Goal: Use online tool/utility

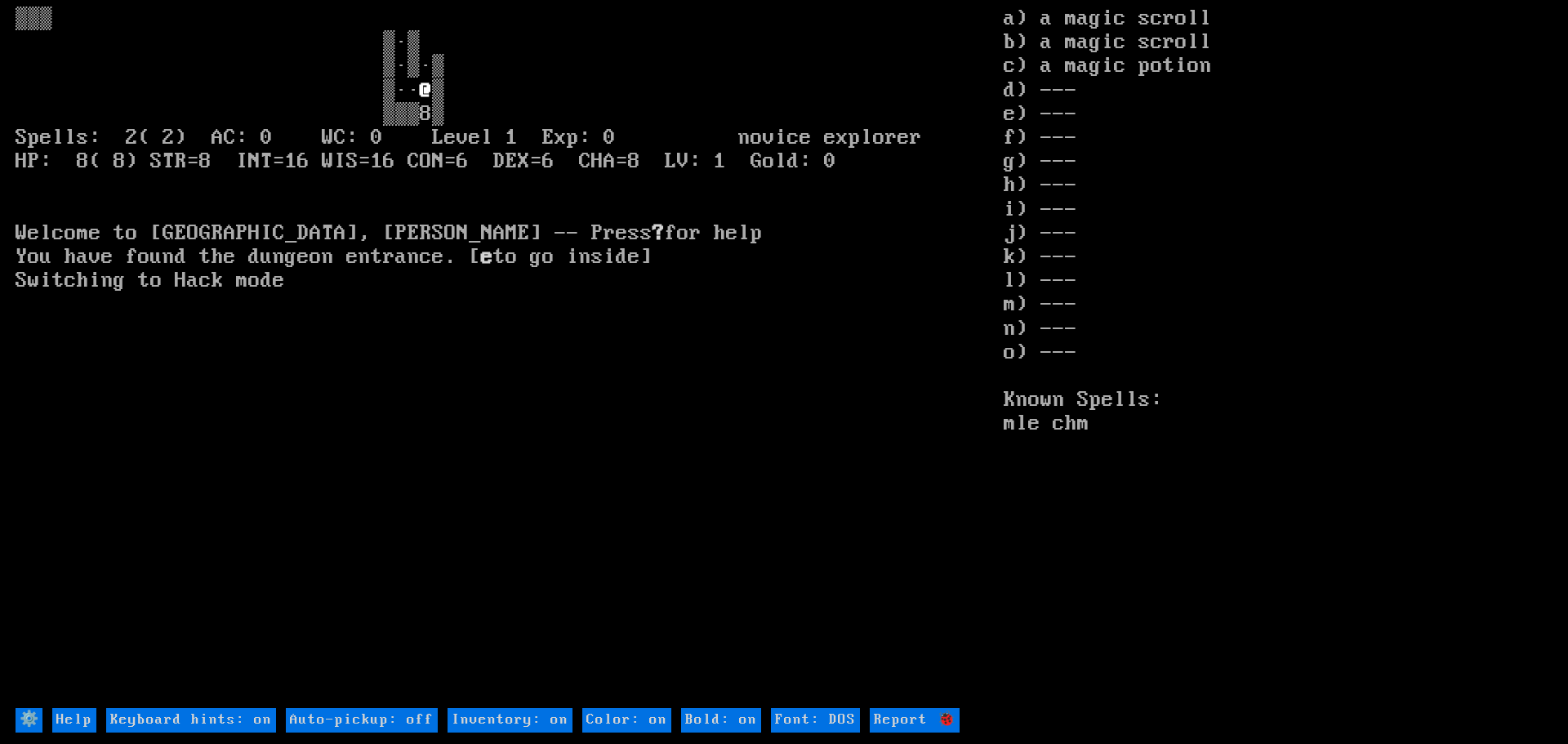
type DOS "Font: Amiga 500"
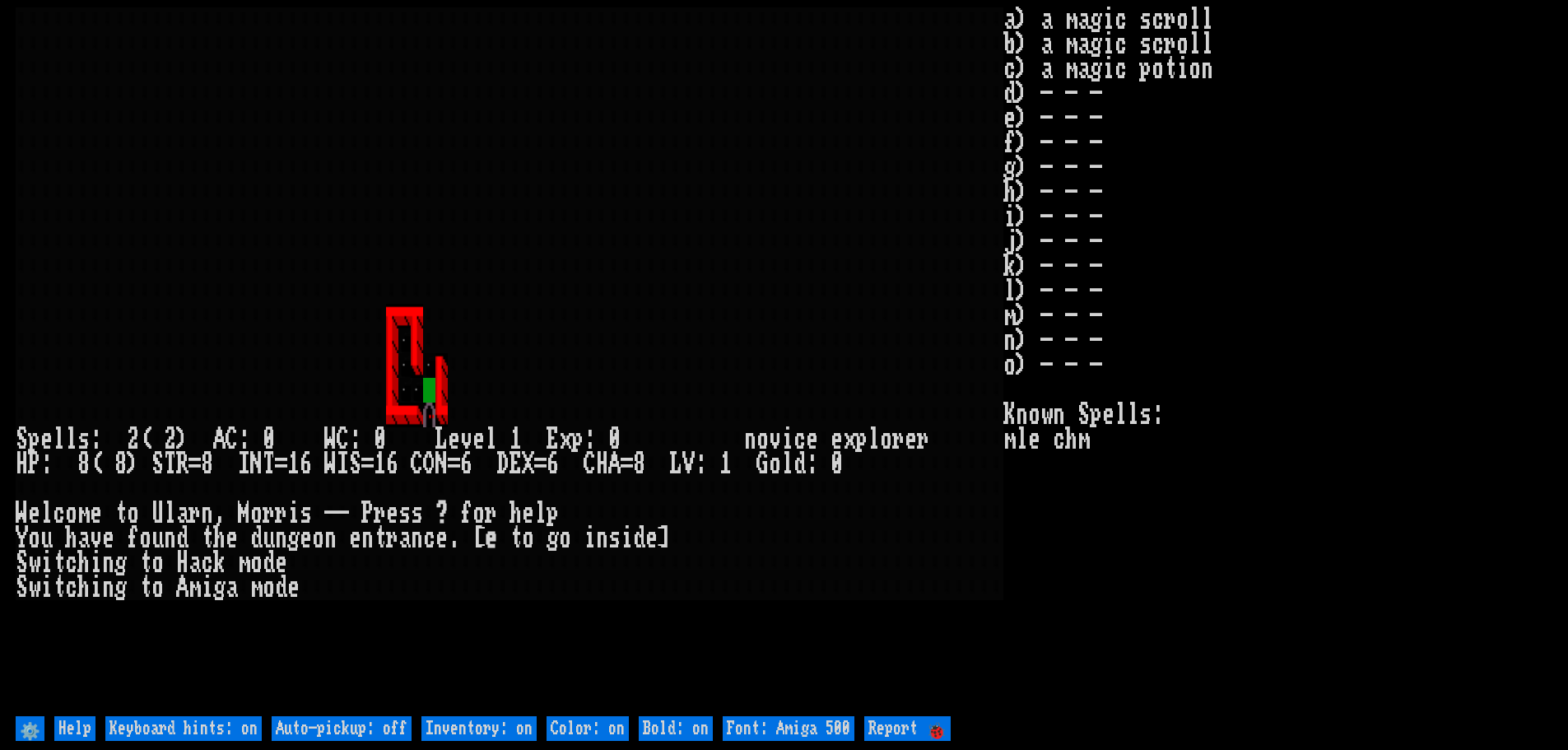
type DOS "Font: DOS"
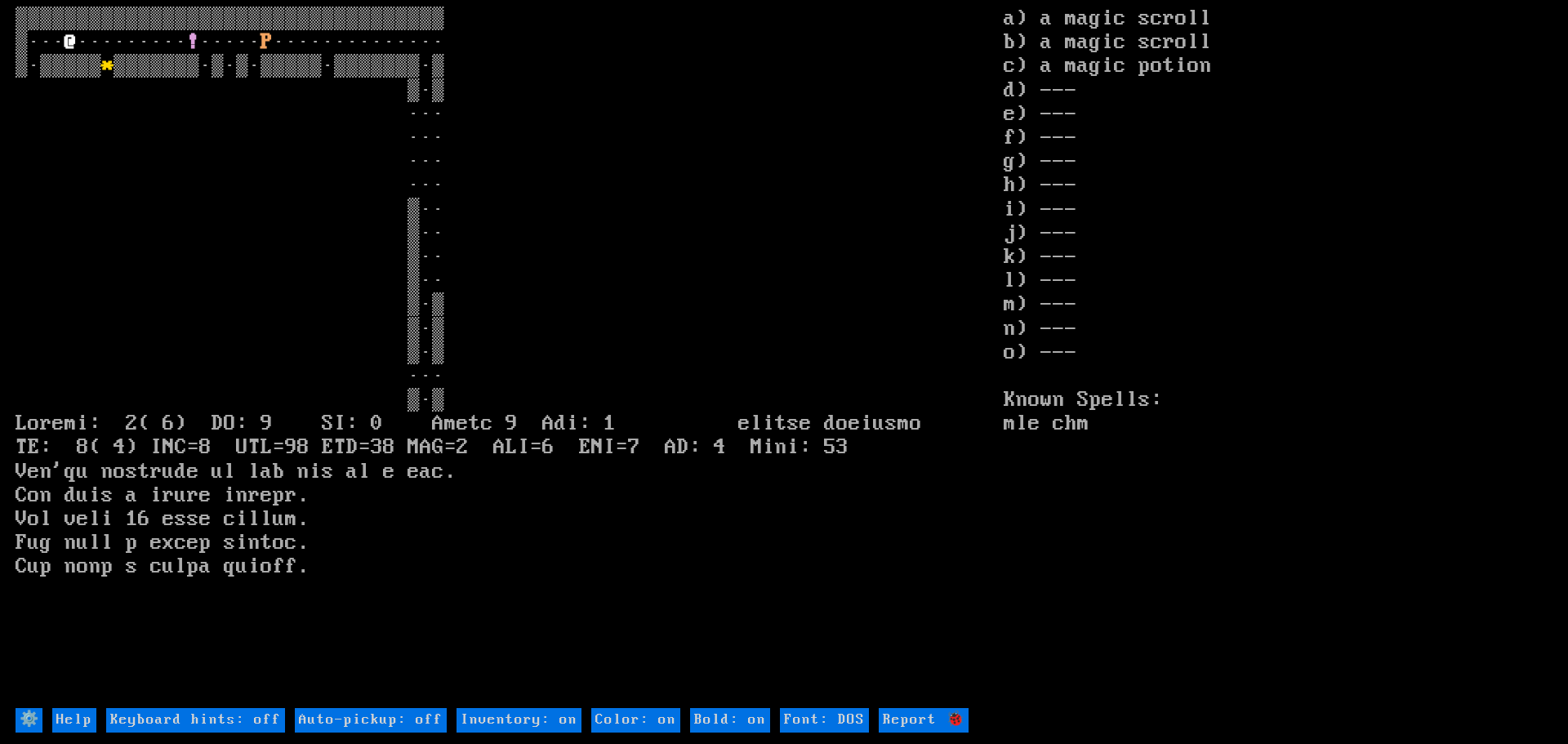
click at [219, 717] on off "Keyboard hints: off" at bounding box center [195, 720] width 178 height 23
type off "Keyboard hints: on"
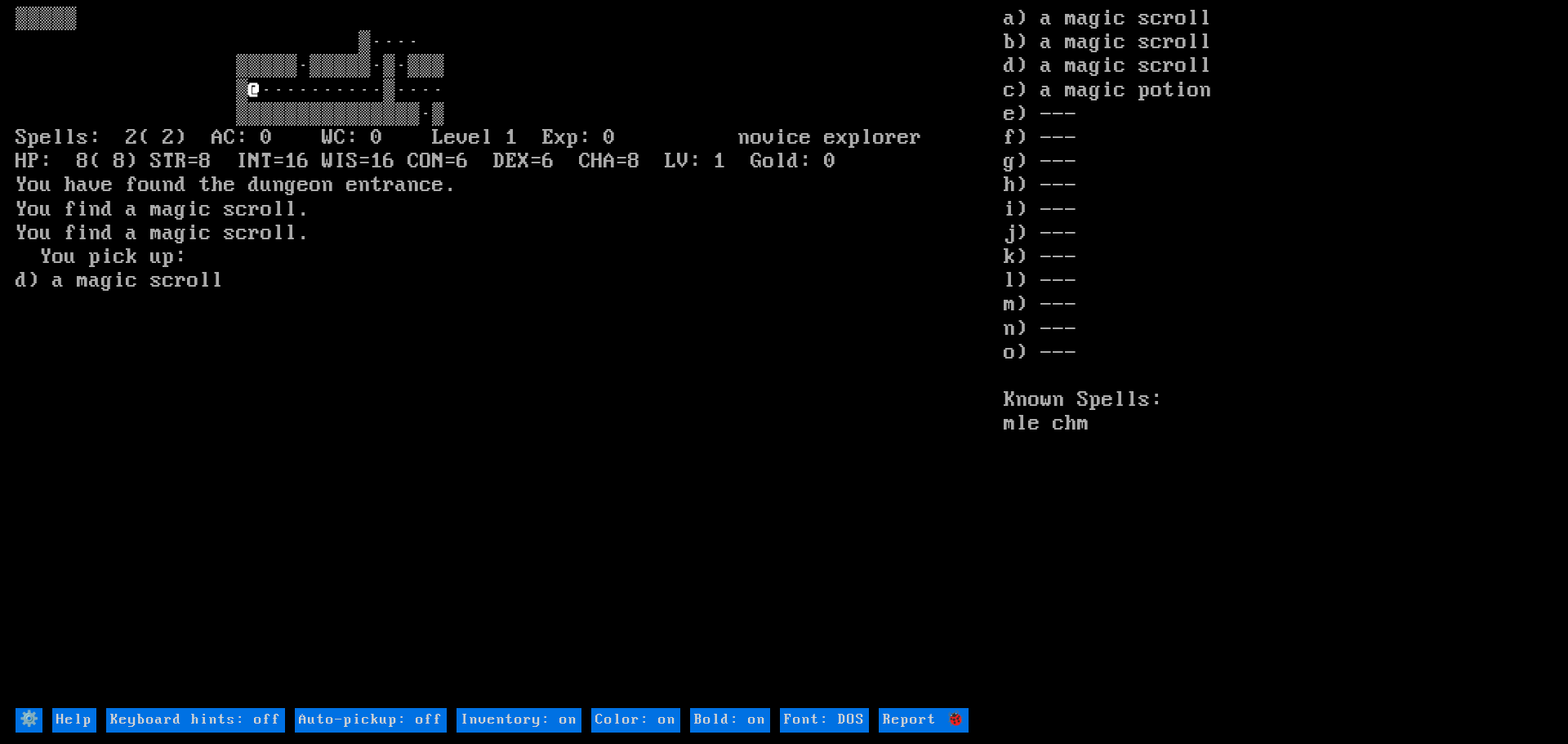
click at [327, 724] on off "Auto-pickup: off" at bounding box center [370, 720] width 152 height 23
type off "Auto-pickup: on"
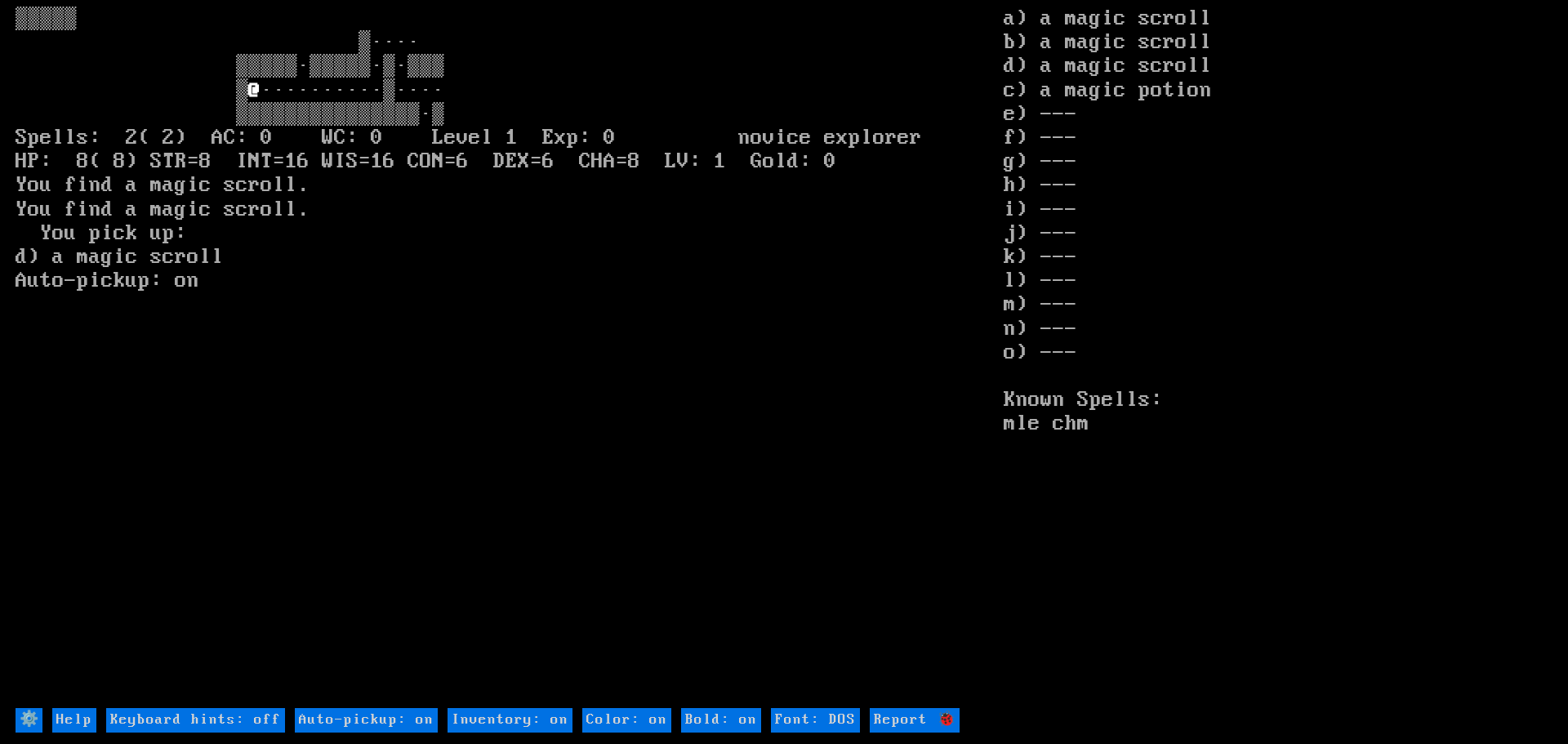
click at [383, 714] on off "Auto-pickup: on" at bounding box center [365, 720] width 143 height 23
type off "Auto-pickup: off"
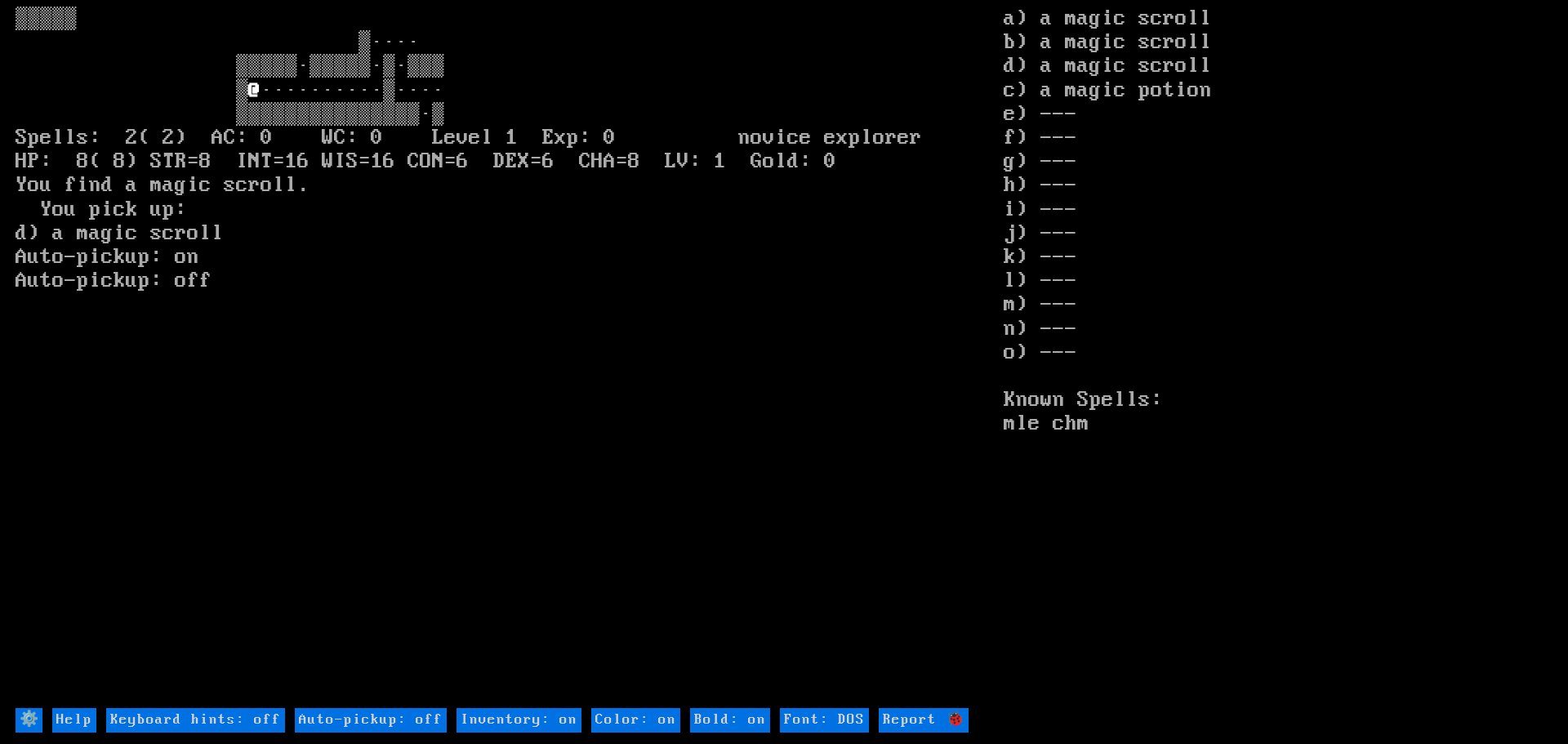
click at [216, 722] on off "Keyboard hints: off" at bounding box center [195, 720] width 178 height 23
type off "Keyboard hints: on"
